Goal: Task Accomplishment & Management: Manage account settings

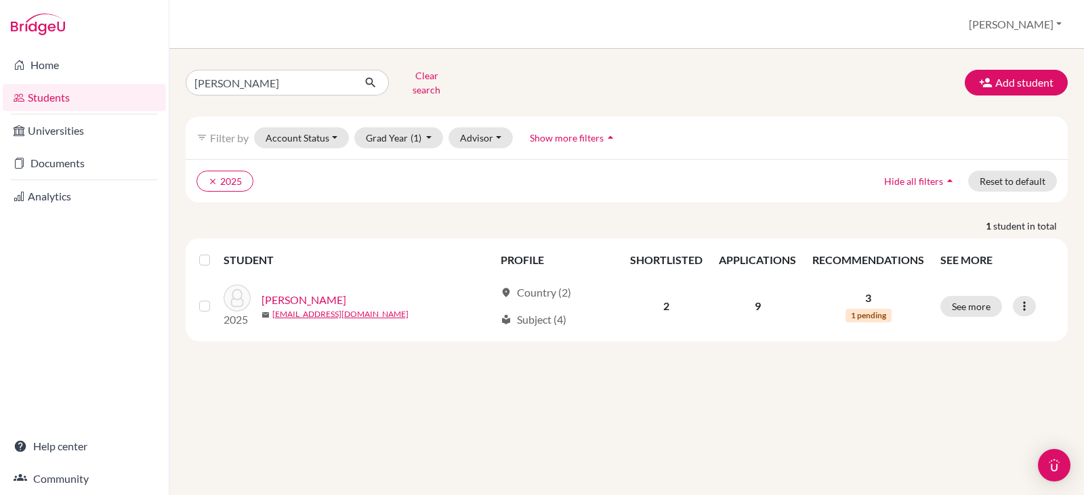
click at [33, 96] on link "Students" at bounding box center [84, 97] width 163 height 27
click at [245, 81] on input "[PERSON_NAME]" at bounding box center [270, 83] width 168 height 26
type input "a"
type input "jacobo mahomar"
click button "submit" at bounding box center [371, 83] width 36 height 26
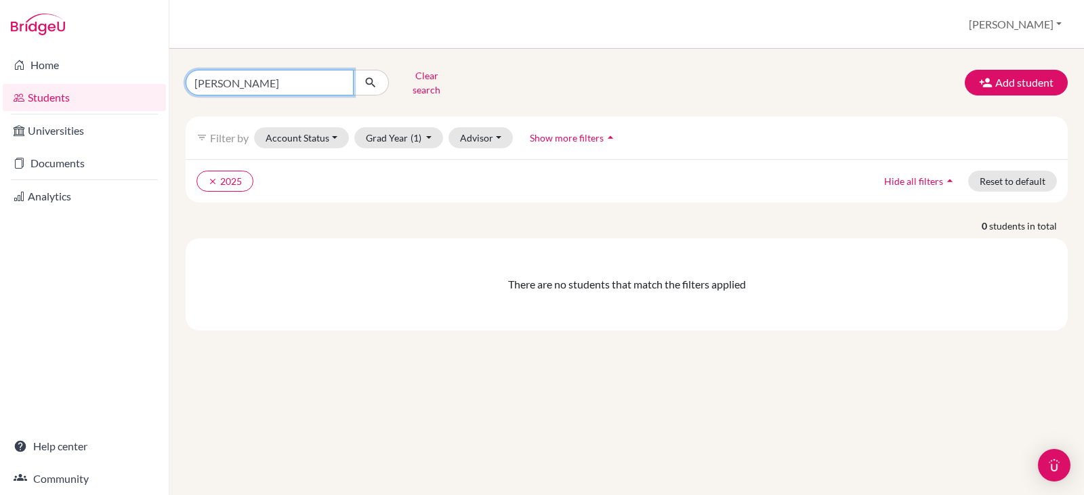
click at [291, 83] on input "jacobo mahomar" at bounding box center [270, 83] width 168 height 26
type input "jacobo"
click at [371, 76] on icon "submit" at bounding box center [371, 83] width 14 height 14
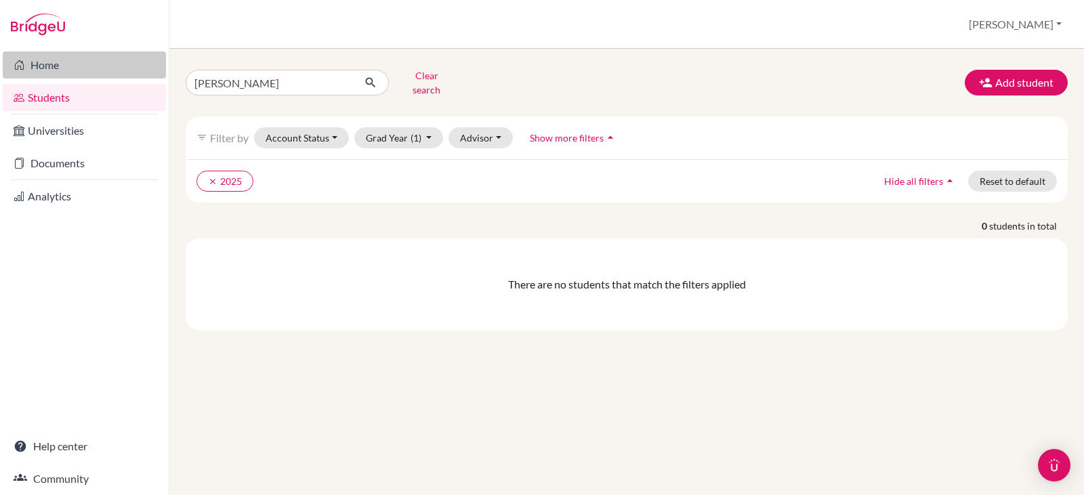
click at [54, 61] on link "Home" at bounding box center [84, 65] width 163 height 27
click at [369, 76] on icon "submit" at bounding box center [371, 83] width 14 height 14
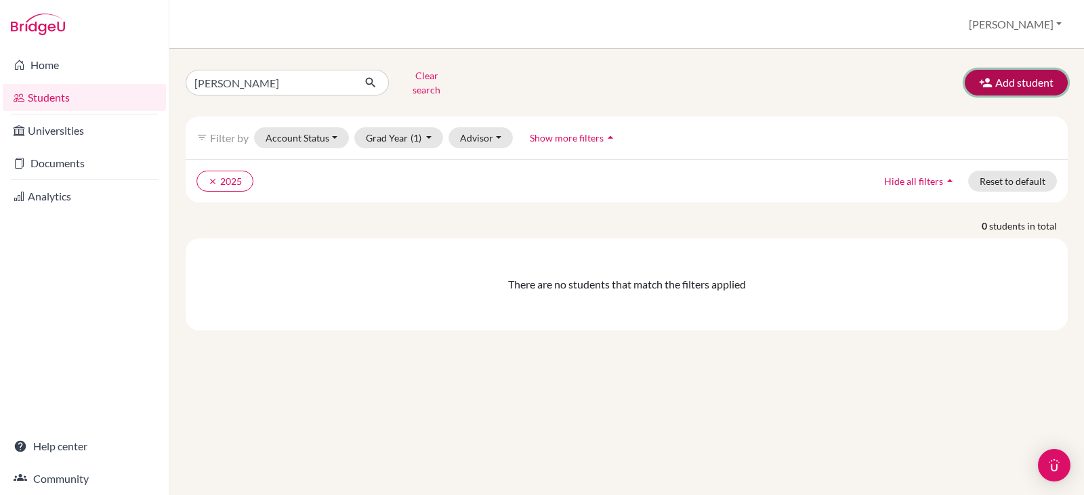
click at [1002, 74] on button "Add student" at bounding box center [1016, 83] width 103 height 26
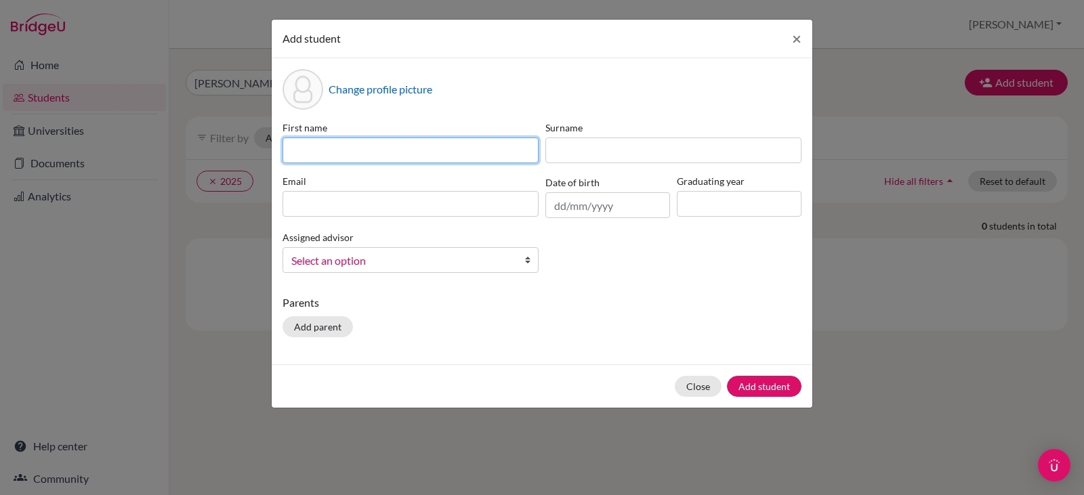
click at [413, 147] on input at bounding box center [411, 151] width 256 height 26
type input "Jacobo"
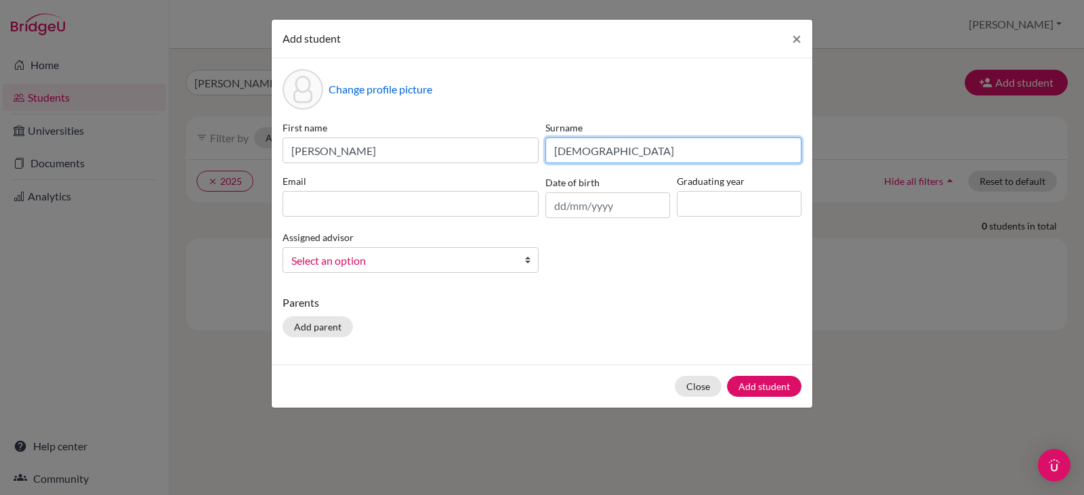
type input "Mahomar"
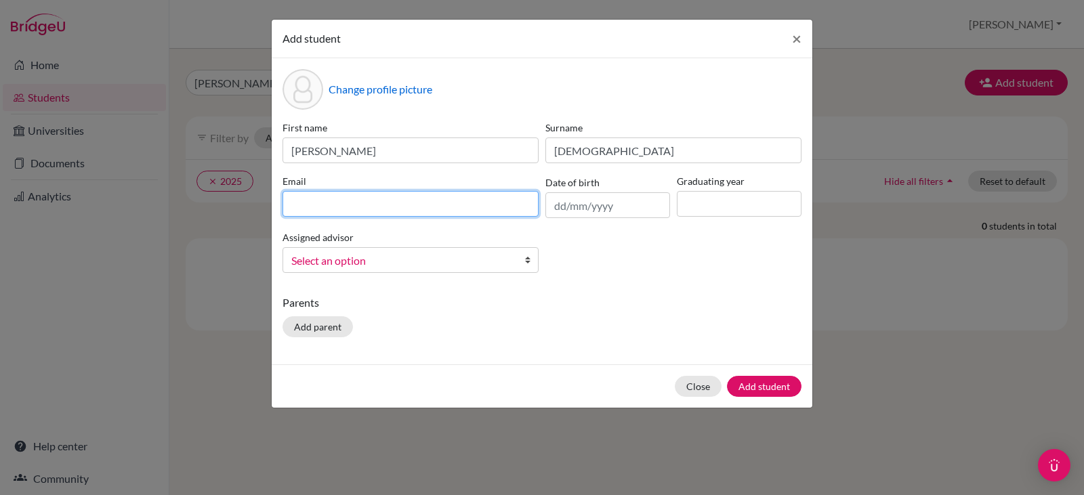
click at [304, 205] on input at bounding box center [411, 204] width 256 height 26
type input "j.mahomar.2026@seishn.com"
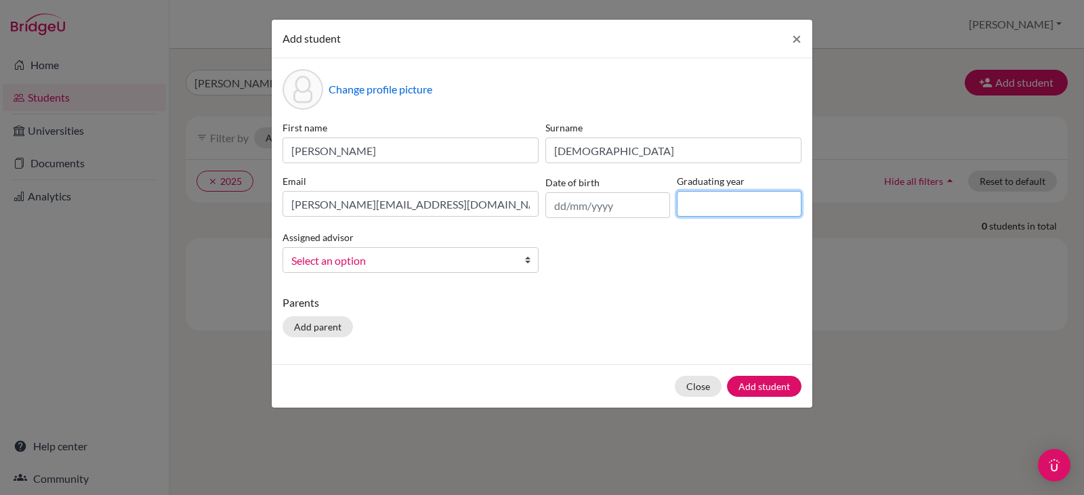
click at [729, 207] on input at bounding box center [739, 204] width 125 height 26
drag, startPoint x: 729, startPoint y: 207, endPoint x: 703, endPoint y: 202, distance: 25.7
click at [703, 202] on input "2" at bounding box center [739, 204] width 125 height 26
type input "2026"
click at [526, 259] on b at bounding box center [532, 260] width 14 height 24
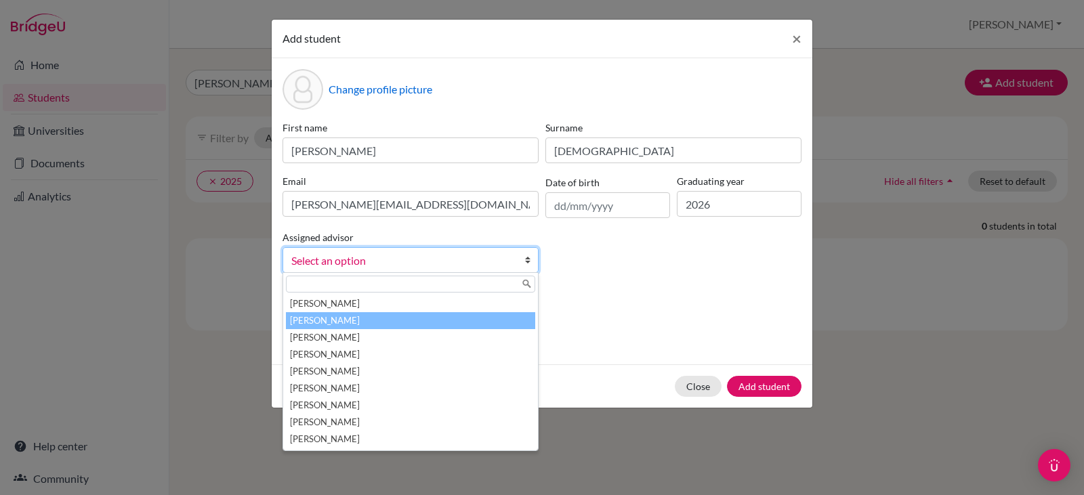
click at [419, 317] on li "Bowen, Jessica" at bounding box center [410, 320] width 249 height 17
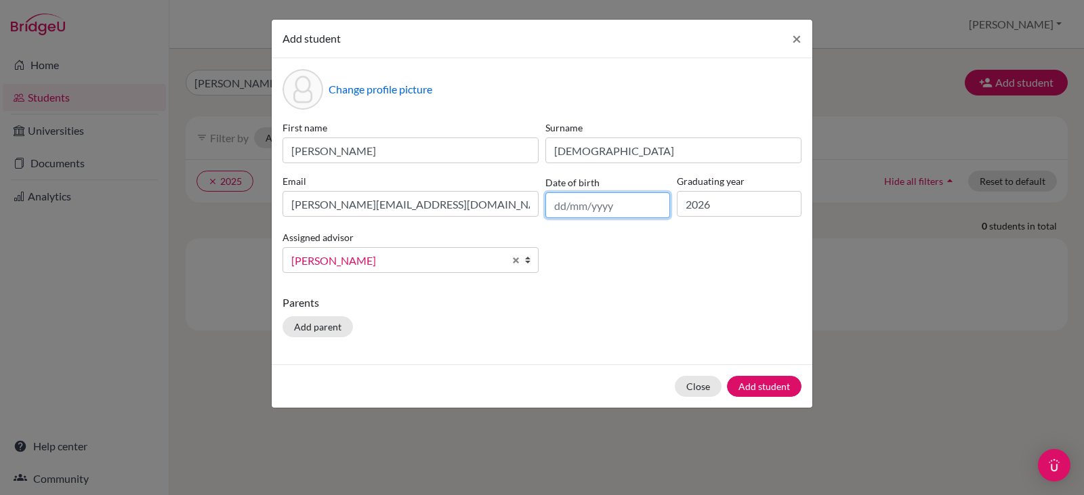
click at [556, 206] on input "text" at bounding box center [608, 205] width 125 height 26
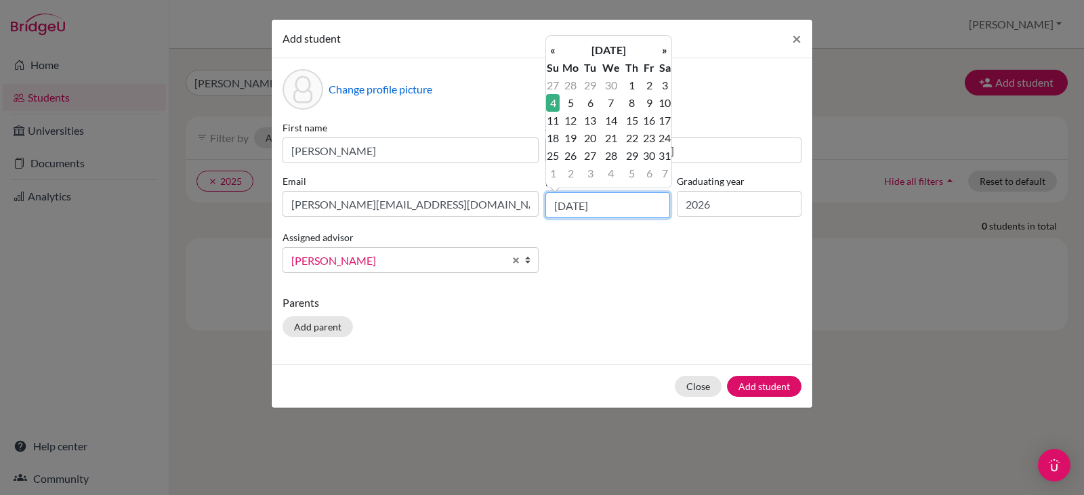
type input "04/05/2008"
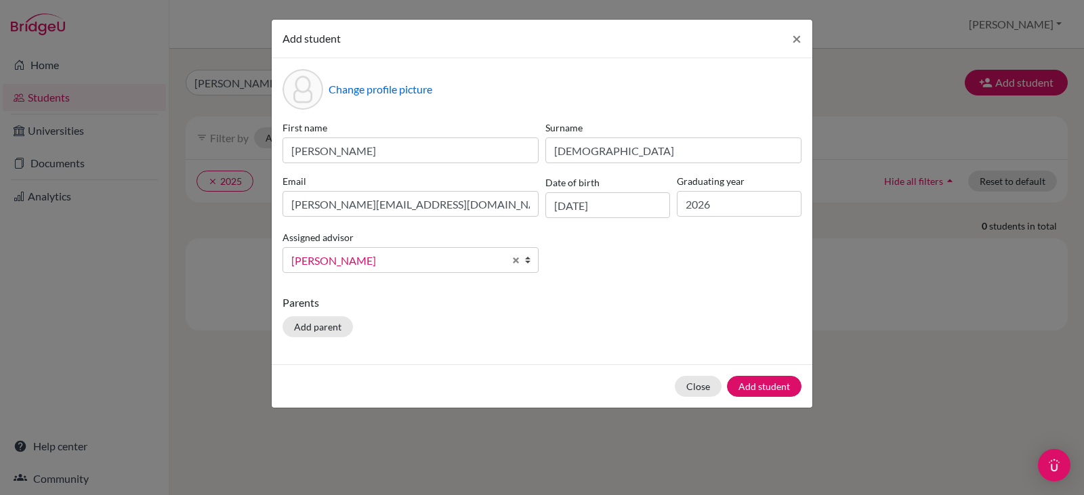
click at [633, 328] on div "Parents Add parent" at bounding box center [542, 319] width 519 height 48
click at [758, 383] on button "Add student" at bounding box center [764, 386] width 75 height 21
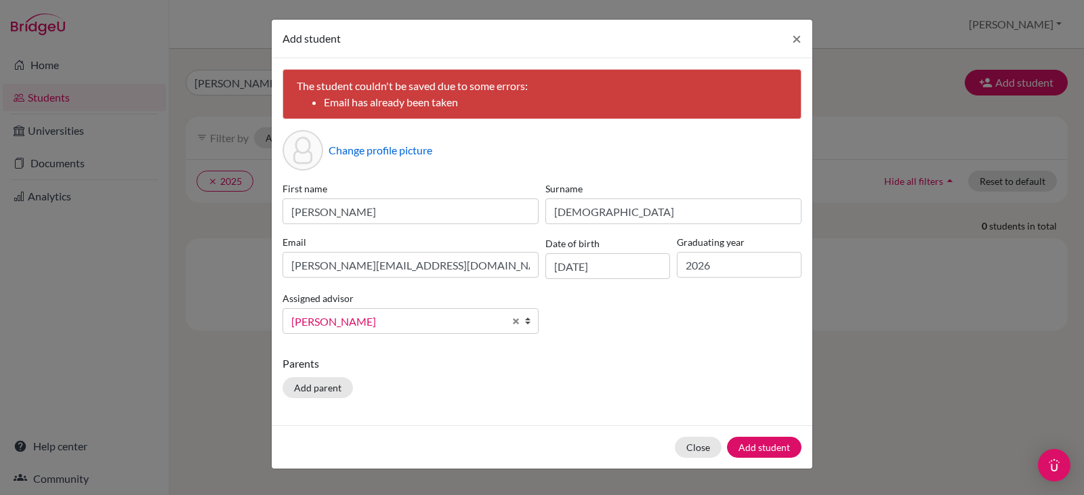
click at [573, 346] on div "The student couldn't be saved due to some errors: Email has already been taken …" at bounding box center [542, 241] width 541 height 367
click at [693, 448] on button "Close" at bounding box center [698, 447] width 47 height 21
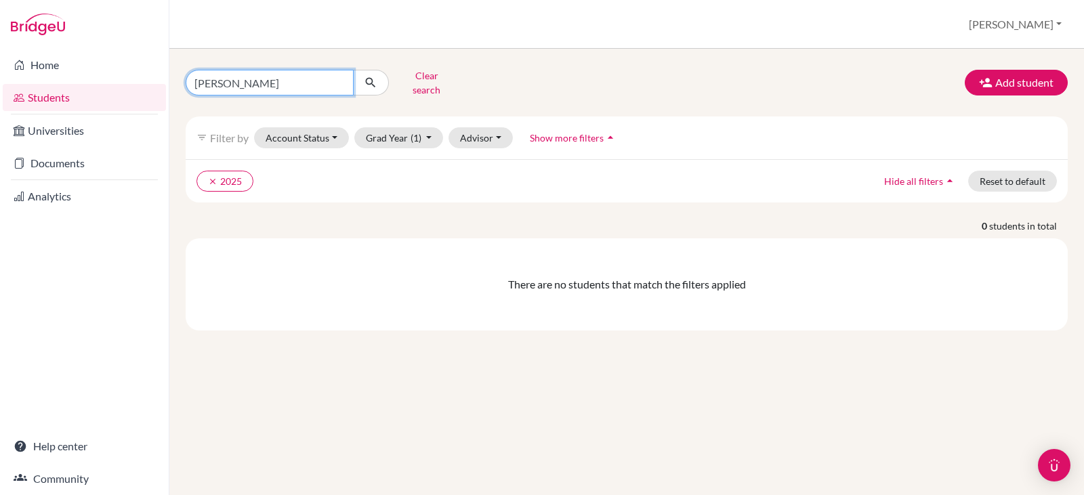
click at [309, 79] on input "jacobo" at bounding box center [270, 83] width 168 height 26
type input "j"
type input "mahomar"
click at [369, 77] on icon "submit" at bounding box center [371, 83] width 14 height 14
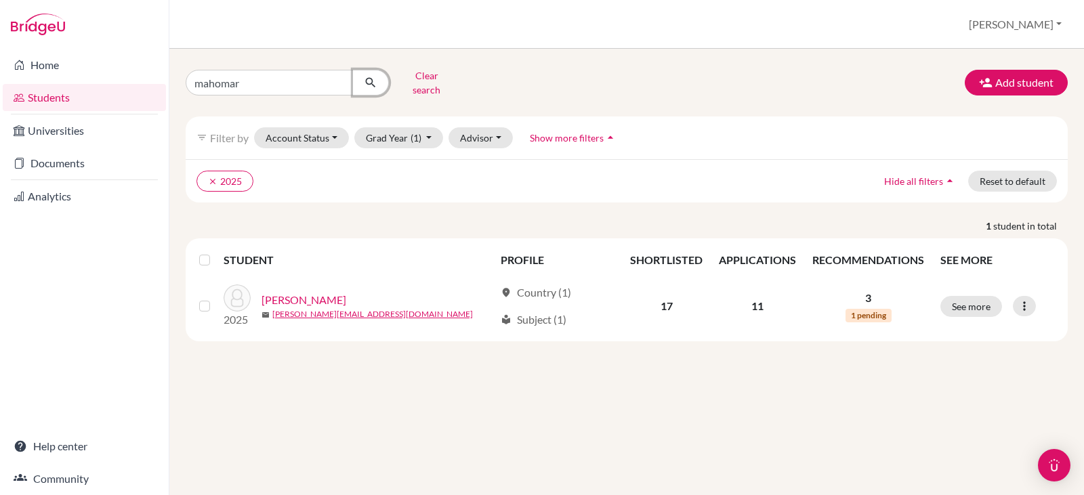
click at [369, 77] on icon "submit" at bounding box center [371, 83] width 14 height 14
click at [42, 71] on link "Home" at bounding box center [84, 65] width 163 height 27
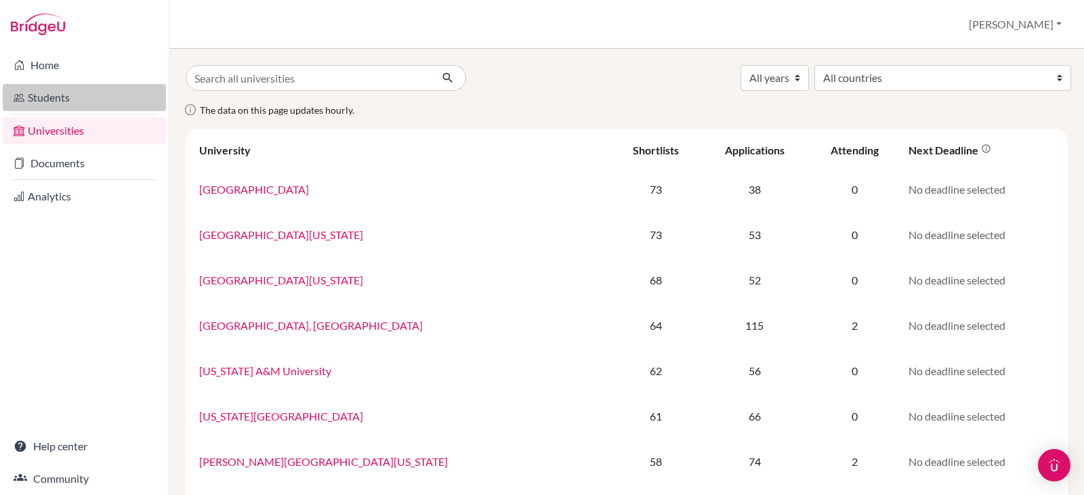
click at [46, 97] on link "Students" at bounding box center [84, 97] width 163 height 27
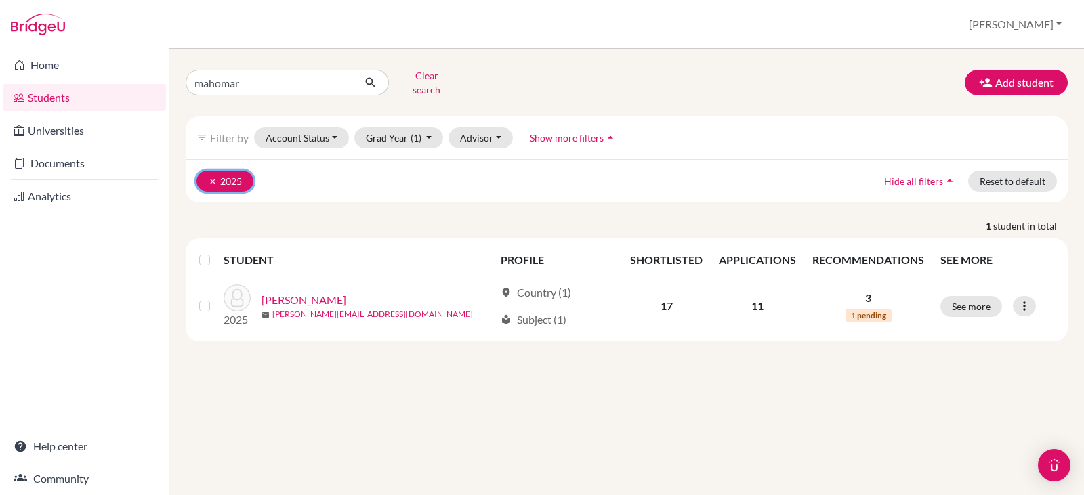
click at [209, 177] on icon "clear" at bounding box center [212, 181] width 9 height 9
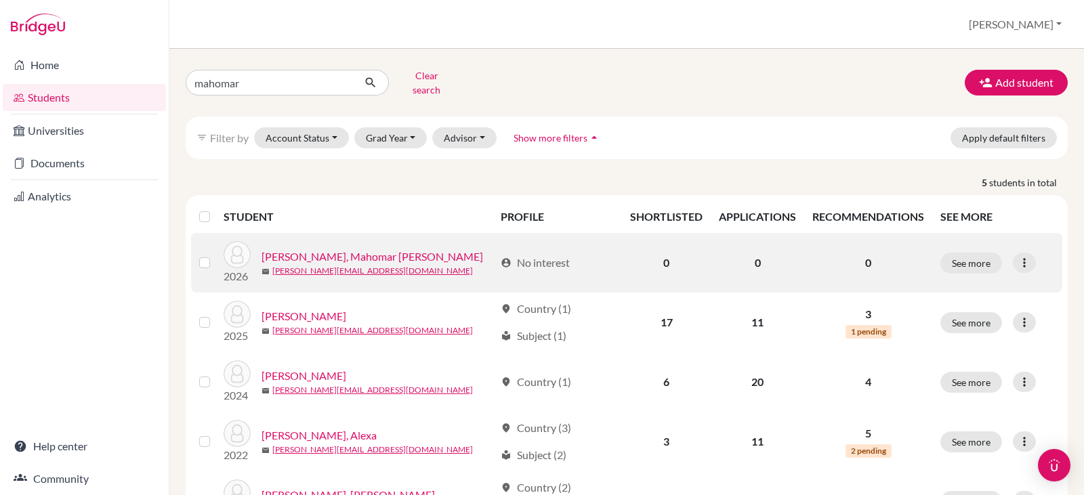
click at [309, 249] on link "[PERSON_NAME], Mahomar [PERSON_NAME]" at bounding box center [373, 257] width 222 height 16
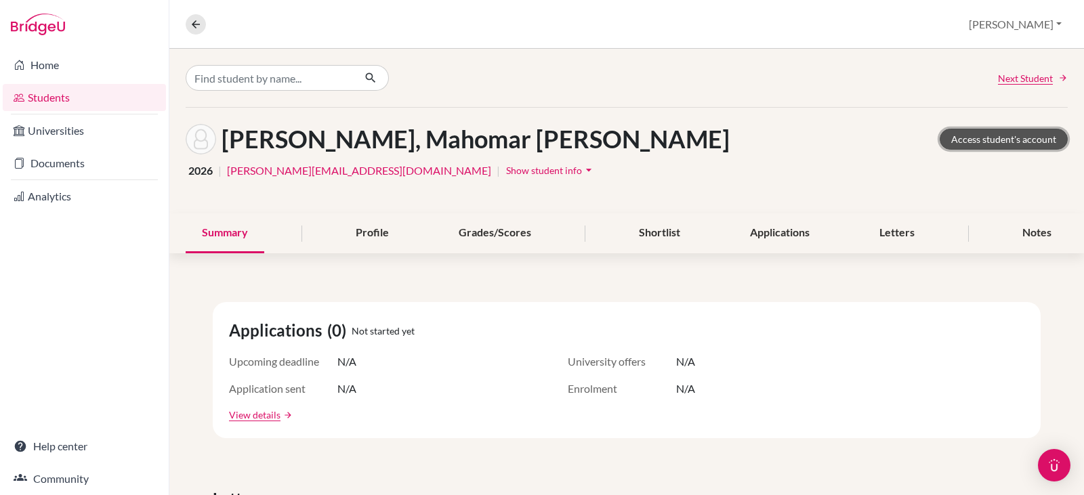
click at [990, 140] on link "Access student's account" at bounding box center [1004, 139] width 128 height 21
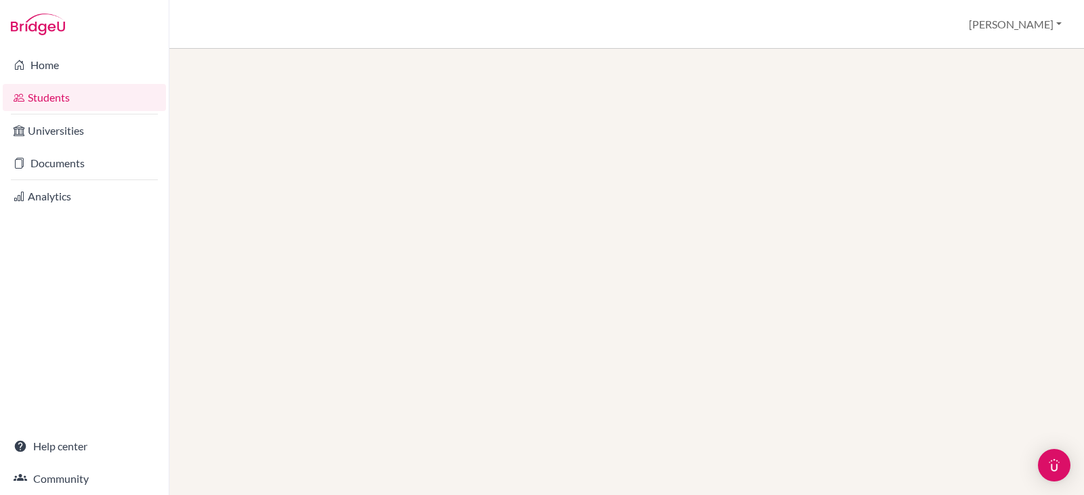
click at [52, 96] on link "Students" at bounding box center [84, 97] width 163 height 27
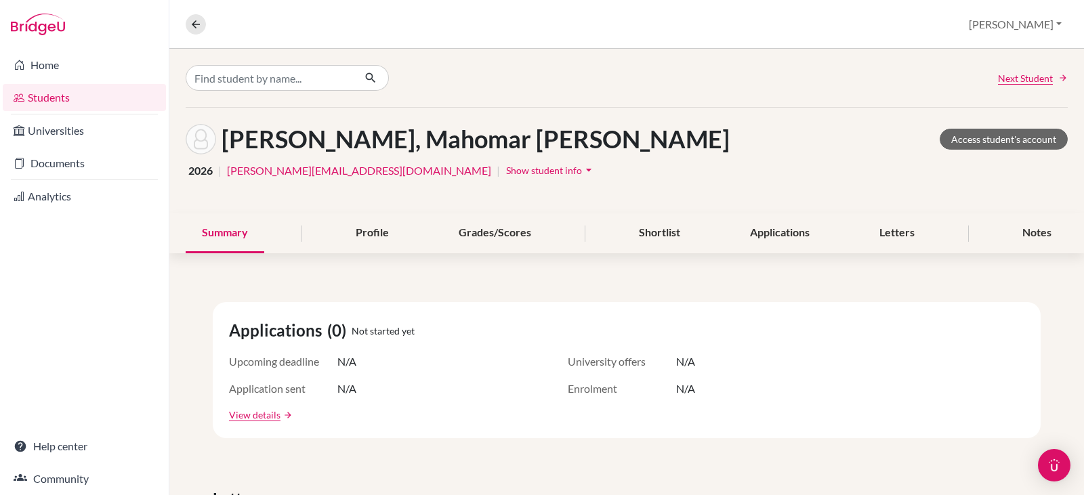
click at [506, 169] on span "Show student info" at bounding box center [544, 171] width 76 height 12
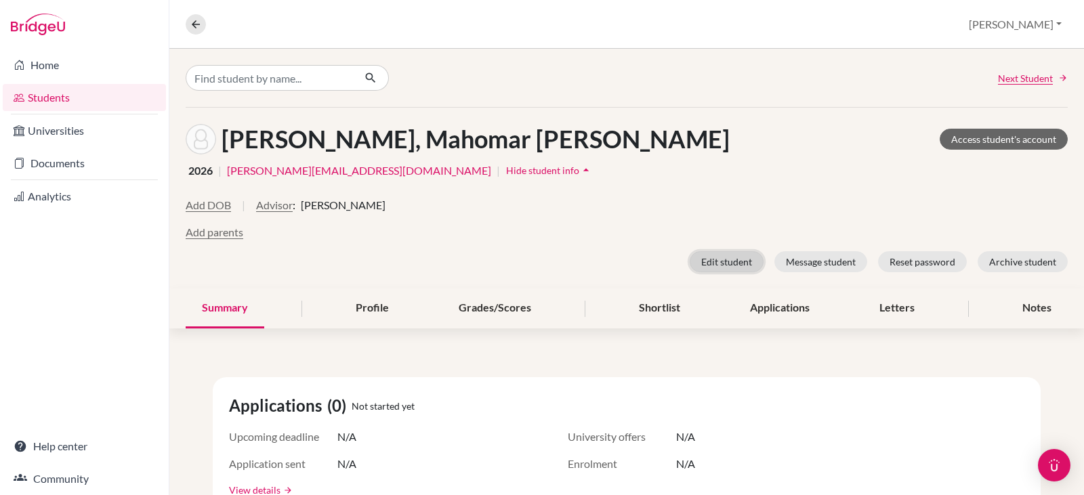
click at [707, 261] on button "Edit student" at bounding box center [727, 261] width 74 height 21
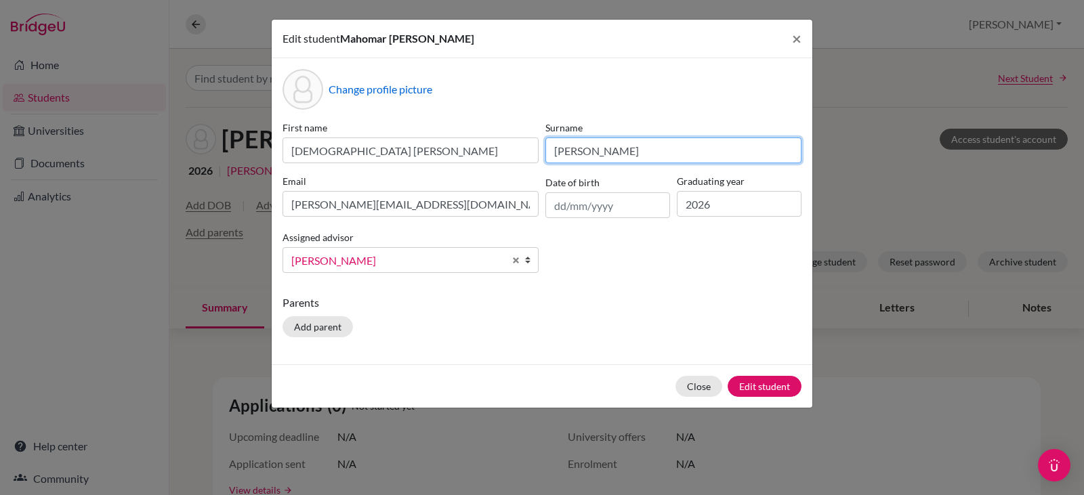
click at [583, 152] on input "[PERSON_NAME]" at bounding box center [674, 151] width 256 height 26
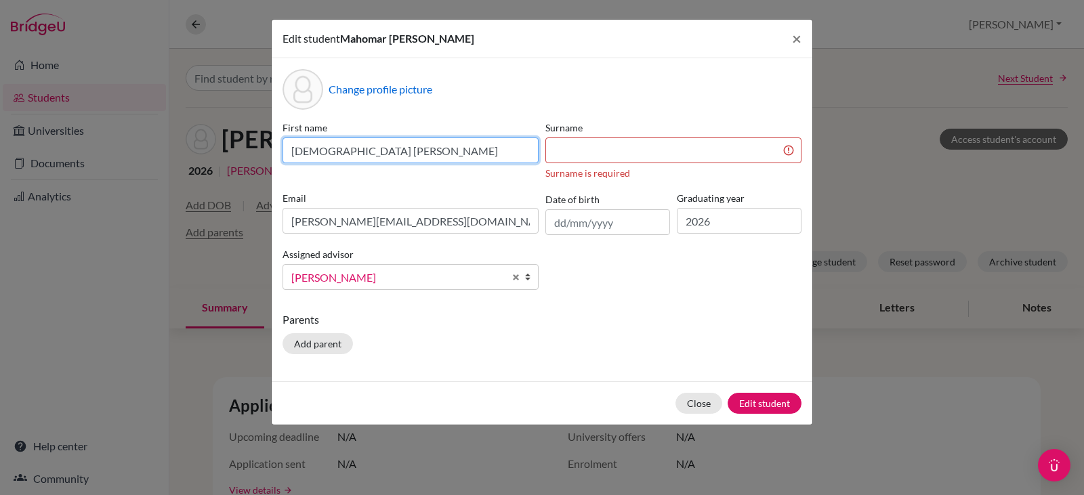
click at [383, 157] on input "[DEMOGRAPHIC_DATA] [PERSON_NAME]" at bounding box center [411, 151] width 256 height 26
type input "M"
type input "[PERSON_NAME]"
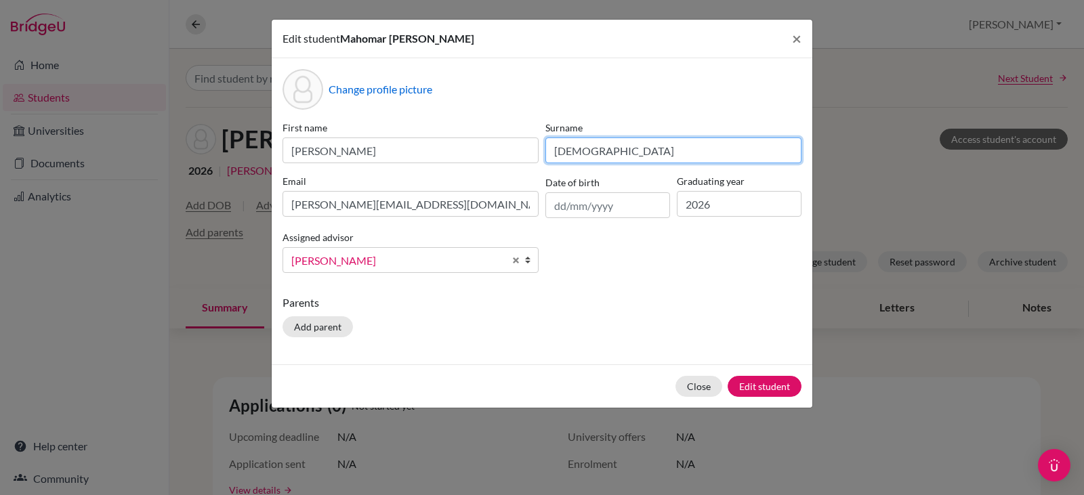
type input "[DEMOGRAPHIC_DATA]"
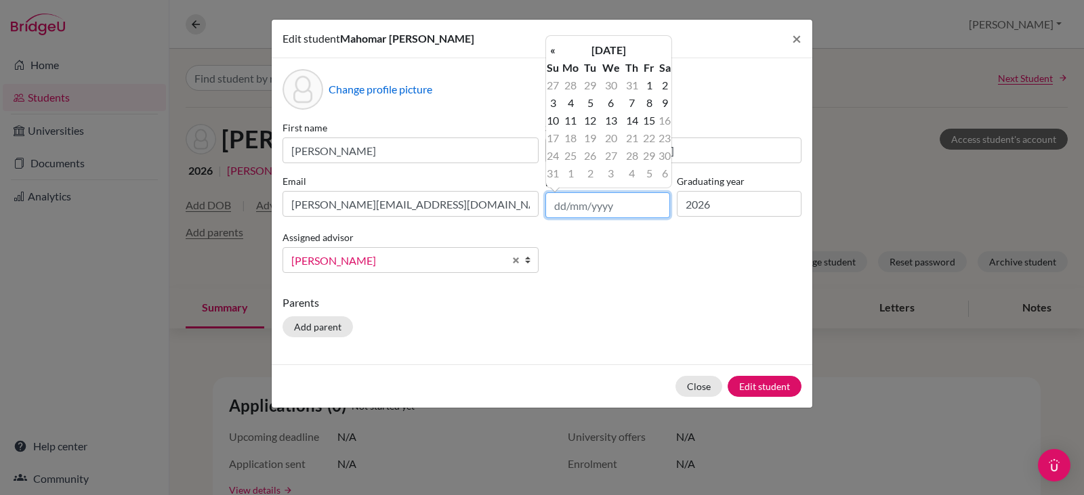
click at [558, 206] on input "text" at bounding box center [608, 205] width 125 height 26
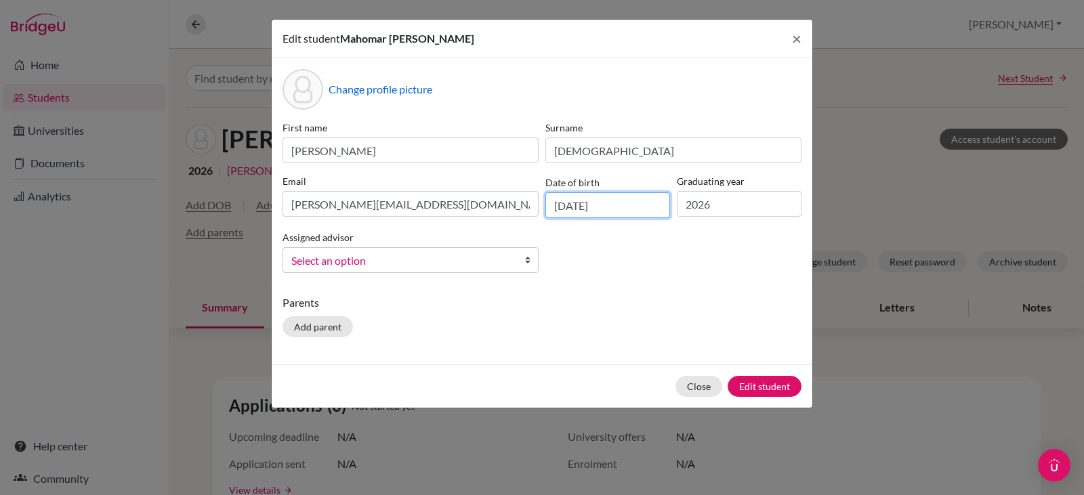
type input "[DATE]"
click at [510, 261] on link "Select an option" at bounding box center [411, 260] width 256 height 26
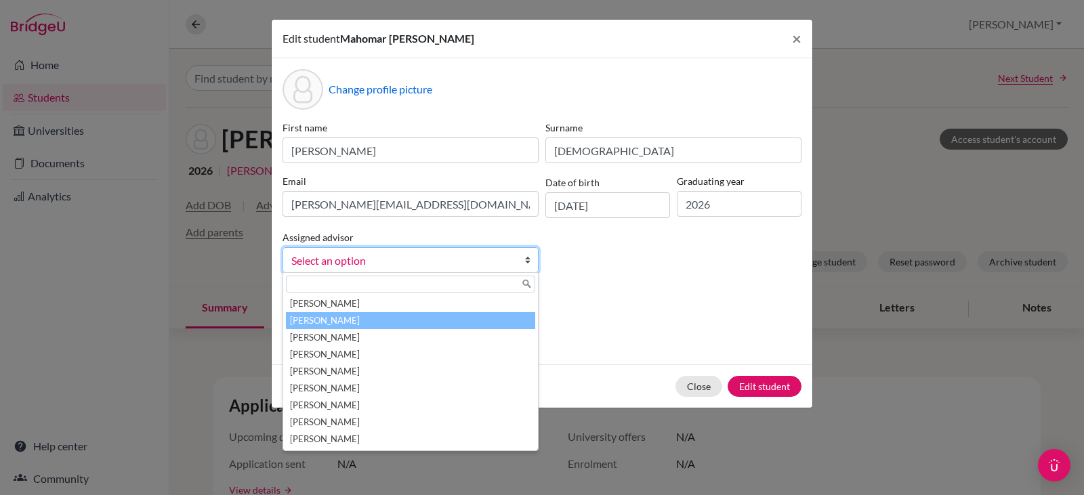
click at [370, 315] on li "[PERSON_NAME]" at bounding box center [410, 320] width 249 height 17
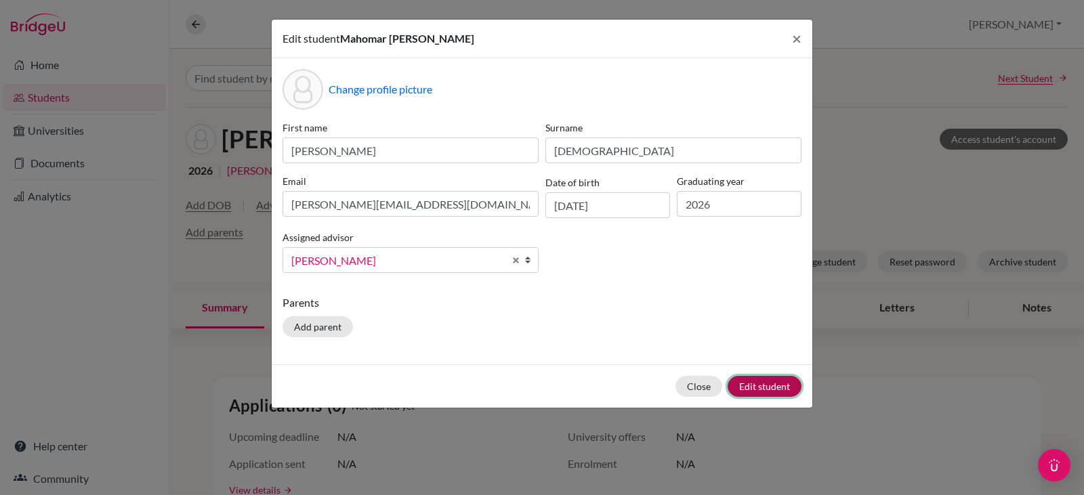
click at [752, 383] on button "Edit student" at bounding box center [765, 386] width 74 height 21
